Goal: Check status: Check status

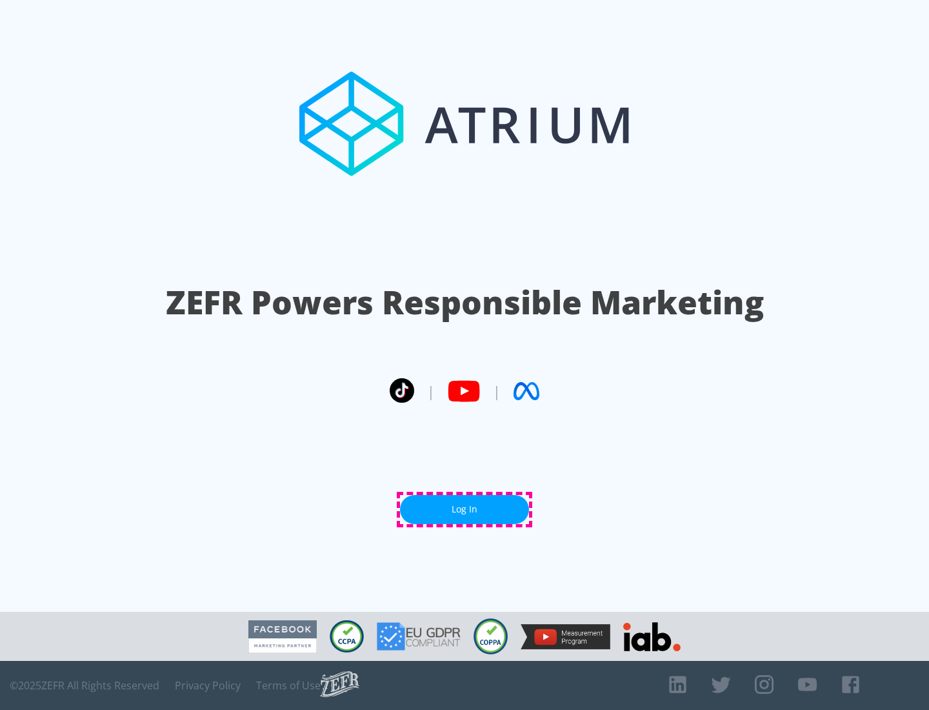
click at [465, 509] on link "Log In" at bounding box center [464, 509] width 129 height 29
